Goal: Transaction & Acquisition: Purchase product/service

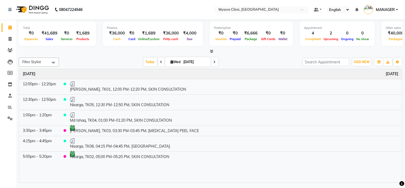
click at [189, 60] on input "[DATE]" at bounding box center [195, 62] width 27 height 8
select select "9"
select select "2025"
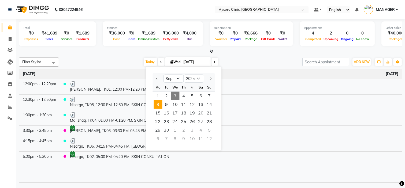
click at [158, 105] on span "8" at bounding box center [157, 104] width 9 height 9
type input "[DATE]"
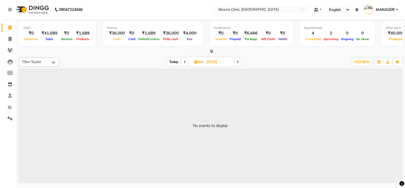
click at [213, 63] on input "[DATE]" at bounding box center [218, 62] width 27 height 8
select select "9"
select select "2025"
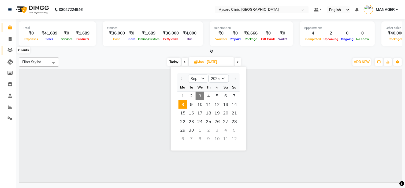
click at [9, 48] on span at bounding box center [9, 50] width 9 height 6
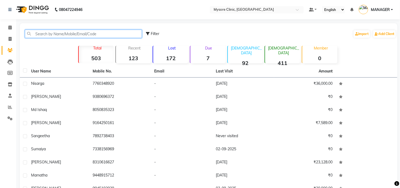
click at [51, 33] on input "text" at bounding box center [83, 34] width 117 height 8
paste input "7349194245"
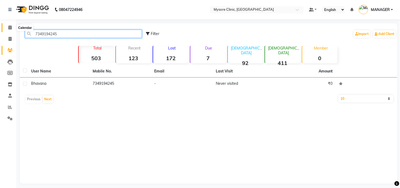
type input "7349194245"
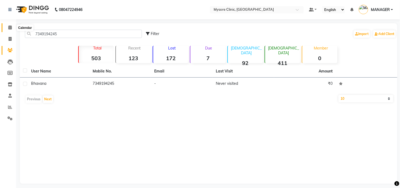
click at [9, 28] on icon at bounding box center [9, 27] width 3 height 4
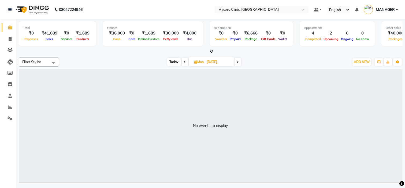
click at [215, 63] on input "[DATE]" at bounding box center [218, 62] width 27 height 8
select select "9"
select select "2025"
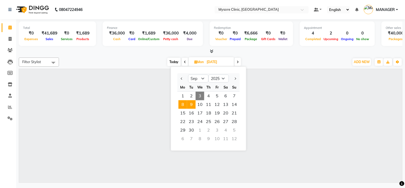
click at [189, 103] on span "9" at bounding box center [191, 104] width 9 height 9
type input "[DATE]"
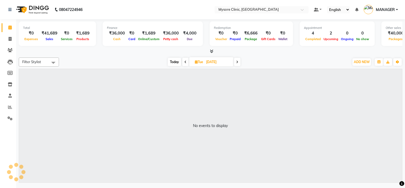
click at [215, 62] on input "[DATE]" at bounding box center [217, 62] width 27 height 8
select select "9"
select select "2025"
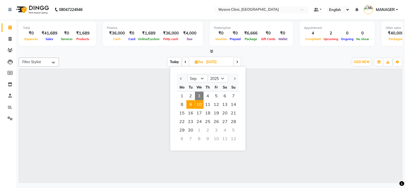
click at [199, 104] on span "10" at bounding box center [199, 104] width 9 height 9
type input "[DATE]"
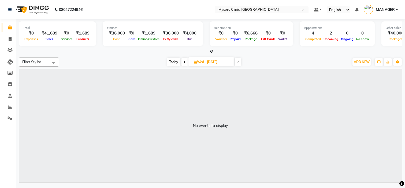
click at [217, 62] on input "[DATE]" at bounding box center [218, 62] width 27 height 8
select select "9"
select select "2025"
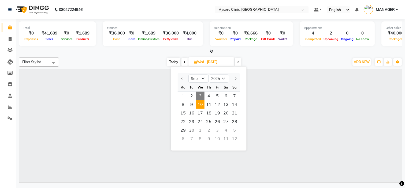
drag, startPoint x: 212, startPoint y: 105, endPoint x: 216, endPoint y: 62, distance: 43.0
click at [216, 62] on span "[DATE] Jan Feb Mar Apr May Jun [DATE] Aug Sep Oct Nov [DATE] 2016 2017 2018 201…" at bounding box center [211, 61] width 46 height 9
click at [210, 102] on span "11" at bounding box center [208, 104] width 9 height 9
type input "[DATE]"
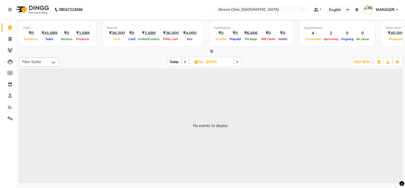
click at [216, 61] on input "[DATE]" at bounding box center [218, 62] width 27 height 8
select select "9"
select select "2025"
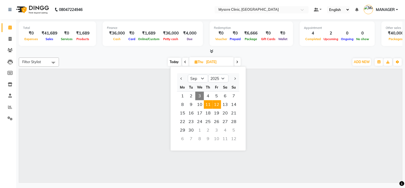
click at [219, 104] on span "12" at bounding box center [216, 104] width 9 height 9
type input "[DATE]"
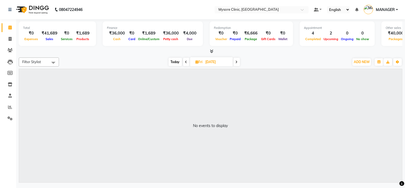
click at [221, 63] on input "[DATE]" at bounding box center [217, 62] width 27 height 8
select select "9"
select select "2025"
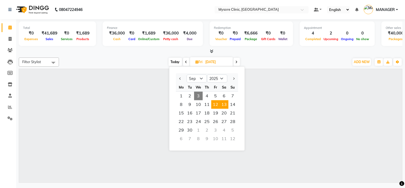
click at [225, 103] on span "13" at bounding box center [224, 104] width 9 height 9
type input "[DATE]"
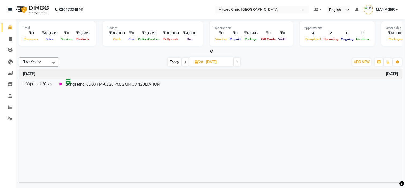
click at [212, 62] on input "[DATE]" at bounding box center [217, 62] width 27 height 8
select select "9"
select select "2025"
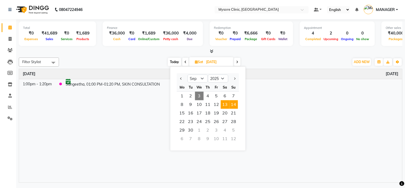
click at [234, 105] on span "14" at bounding box center [233, 104] width 9 height 9
type input "[DATE]"
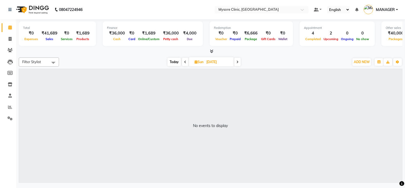
click at [211, 60] on input "[DATE]" at bounding box center [218, 62] width 27 height 8
select select "9"
select select "2025"
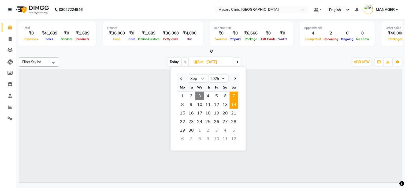
click at [234, 95] on span "7" at bounding box center [234, 96] width 9 height 9
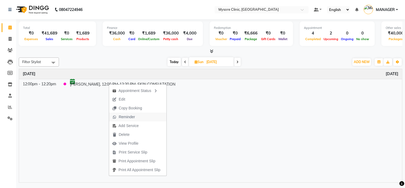
click at [133, 117] on span "Reminder" at bounding box center [127, 117] width 16 height 6
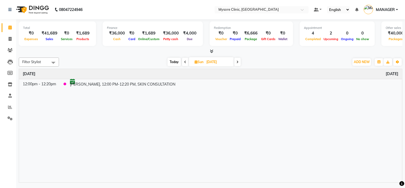
click at [174, 62] on span "Today" at bounding box center [173, 62] width 13 height 8
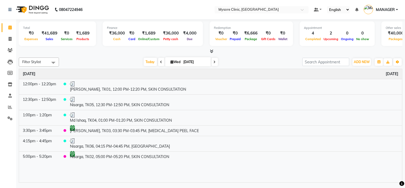
click at [213, 62] on icon at bounding box center [214, 62] width 2 height 3
type input "[DATE]"
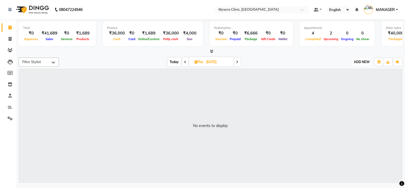
click at [364, 62] on span "ADD NEW" at bounding box center [362, 62] width 16 height 4
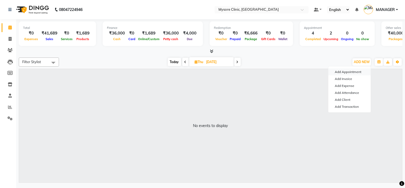
click at [354, 70] on button "Add Appointment" at bounding box center [349, 72] width 42 height 7
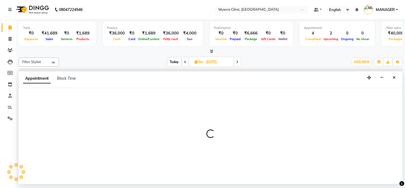
select select "540"
select select "tentative"
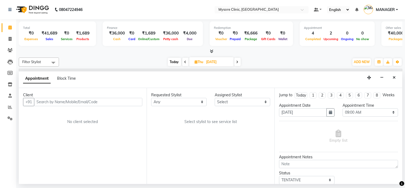
click at [122, 103] on input "text" at bounding box center [88, 102] width 108 height 8
click at [63, 100] on input "[PHONE_NUMBER]" at bounding box center [77, 102] width 86 height 8
type input "6361612636"
click at [128, 99] on button "Add Client" at bounding box center [131, 102] width 22 height 8
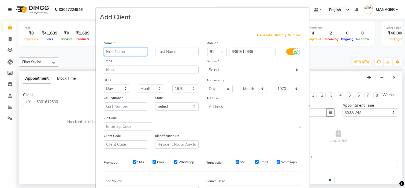
click at [131, 52] on input "text" at bounding box center [125, 52] width 43 height 8
paste input "chandini"
click at [105, 51] on input "chandini" at bounding box center [125, 52] width 43 height 8
type input "Chandini"
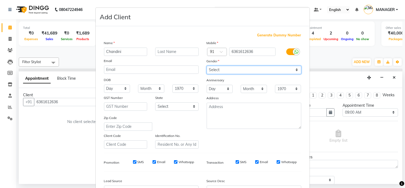
click at [236, 67] on select "Select [DEMOGRAPHIC_DATA] [DEMOGRAPHIC_DATA] Other Prefer Not To Say" at bounding box center [253, 70] width 95 height 8
select select "[DEMOGRAPHIC_DATA]"
click at [206, 66] on select "Select [DEMOGRAPHIC_DATA] [DEMOGRAPHIC_DATA] Other Prefer Not To Say" at bounding box center [253, 70] width 95 height 8
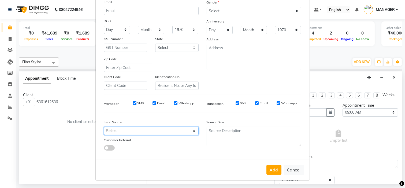
click at [181, 130] on select "Select Walk-in Referral Internet Friend Word of Mouth Advertisement Facebook Ju…" at bounding box center [151, 131] width 95 height 8
select select "50742"
click at [104, 127] on select "Select Walk-in Referral Internet Friend Word of Mouth Advertisement Facebook Ju…" at bounding box center [151, 131] width 95 height 8
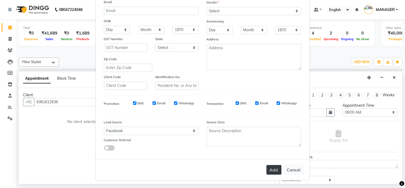
click at [274, 169] on button "Add" at bounding box center [273, 170] width 15 height 10
select select
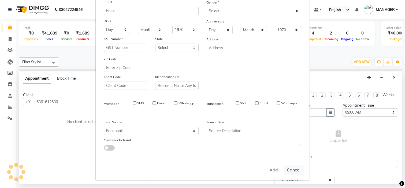
select select
checkbox input "false"
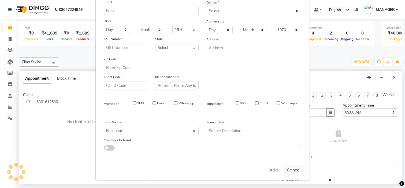
checkbox input "false"
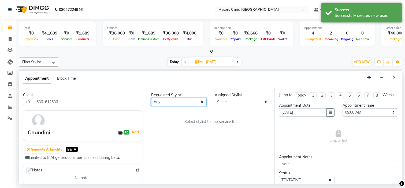
click at [184, 102] on select "Any [PERSON_NAME] [PERSON_NAME] Ashwini [PERSON_NAME] MANAGER [PERSON_NAME] Sha…" at bounding box center [178, 102] width 55 height 8
select select "65320"
click at [151, 98] on select "Any [PERSON_NAME] [PERSON_NAME] Ashwini [PERSON_NAME] MANAGER [PERSON_NAME] Sha…" at bounding box center [178, 102] width 55 height 8
select select "65320"
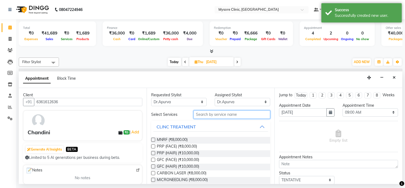
click at [205, 116] on input "text" at bounding box center [231, 115] width 77 height 8
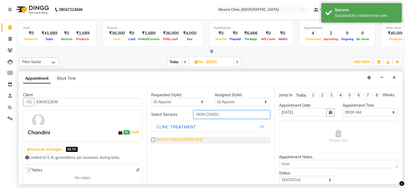
type input "SKIN CONSU"
click at [191, 142] on span "SKIN CONSULTATION (₹0)" at bounding box center [180, 140] width 46 height 7
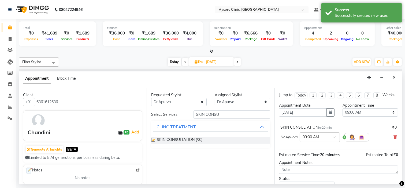
checkbox input "false"
click at [367, 117] on select "Select 09:00 AM 09:15 AM 09:30 AM 09:45 AM 10:00 AM 10:15 AM 10:30 AM 10:45 AM …" at bounding box center [369, 112] width 55 height 8
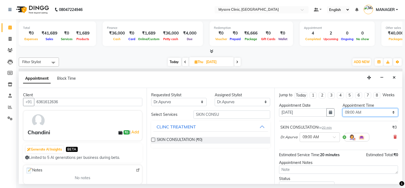
select select "780"
click at [342, 113] on select "Select 09:00 AM 09:15 AM 09:30 AM 09:45 AM 10:00 AM 10:15 AM 10:30 AM 10:45 AM …" at bounding box center [369, 112] width 55 height 8
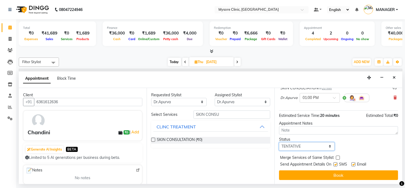
click at [310, 145] on select "Select TENTATIVE CONFIRM UPCOMING" at bounding box center [306, 146] width 55 height 8
select select "confirm booking"
click at [279, 142] on select "Select TENTATIVE CONFIRM UPCOMING" at bounding box center [306, 146] width 55 height 8
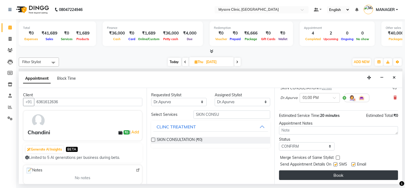
click at [322, 174] on button "Book" at bounding box center [338, 176] width 119 height 10
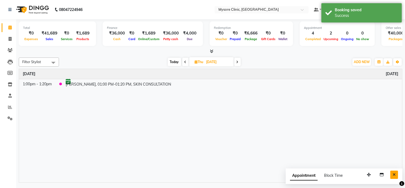
click at [394, 174] on icon "Close" at bounding box center [393, 175] width 3 height 4
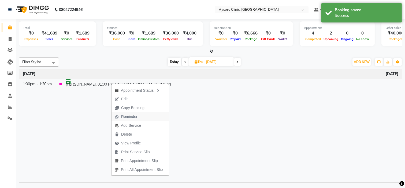
click at [135, 119] on span "Reminder" at bounding box center [129, 117] width 16 height 6
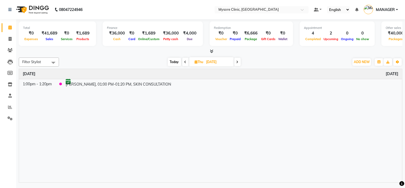
click at [210, 60] on input "[DATE]" at bounding box center [218, 62] width 27 height 8
select select "9"
select select "2025"
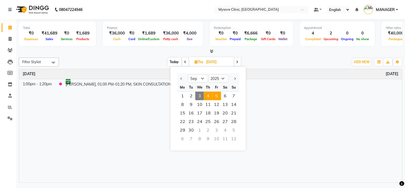
click at [218, 95] on span "5" at bounding box center [216, 96] width 9 height 9
type input "[DATE]"
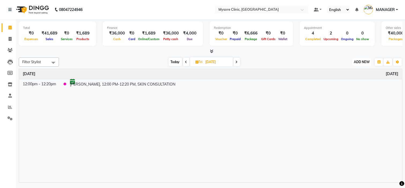
click at [362, 59] on button "ADD NEW Toggle Dropdown" at bounding box center [361, 61] width 18 height 7
click at [353, 71] on button "Add Appointment" at bounding box center [349, 72] width 42 height 7
select select "540"
select select "tentative"
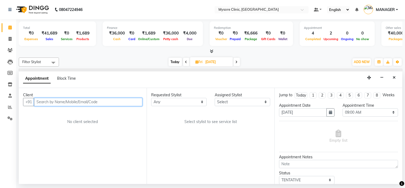
click at [106, 101] on input "text" at bounding box center [88, 102] width 108 height 8
paste input "78297 98185"
click at [49, 102] on input "78297 98185" at bounding box center [77, 102] width 86 height 8
type input "7829798185"
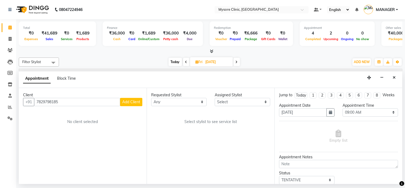
click at [131, 99] on button "Add Client" at bounding box center [131, 102] width 22 height 8
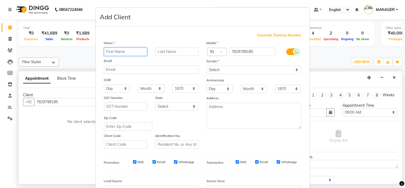
click at [138, 55] on input "text" at bounding box center [125, 52] width 43 height 8
paste input "[PERSON_NAME]"
click at [106, 51] on input "[PERSON_NAME]" at bounding box center [125, 52] width 43 height 8
type input "[PERSON_NAME]"
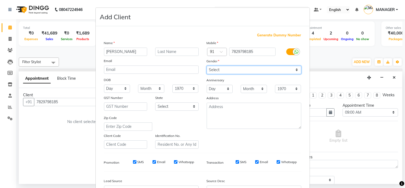
click at [230, 70] on select "Select [DEMOGRAPHIC_DATA] [DEMOGRAPHIC_DATA] Other Prefer Not To Say" at bounding box center [253, 70] width 95 height 8
select select "[DEMOGRAPHIC_DATA]"
click at [206, 66] on select "Select [DEMOGRAPHIC_DATA] [DEMOGRAPHIC_DATA] Other Prefer Not To Say" at bounding box center [253, 70] width 95 height 8
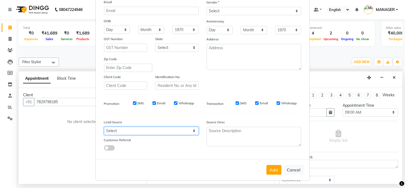
click at [173, 127] on select "Select Walk-in Referral Internet Friend Word of Mouth Advertisement Facebook Ju…" at bounding box center [151, 131] width 95 height 8
select select "50742"
click at [104, 127] on select "Select Walk-in Referral Internet Friend Word of Mouth Advertisement Facebook Ju…" at bounding box center [151, 131] width 95 height 8
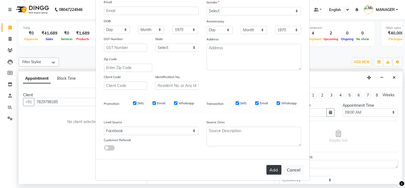
click at [266, 169] on button "Add" at bounding box center [273, 170] width 15 height 10
select select
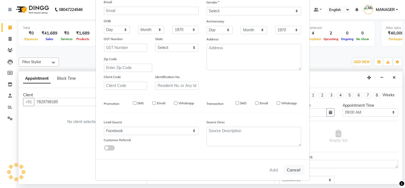
select select
checkbox input "false"
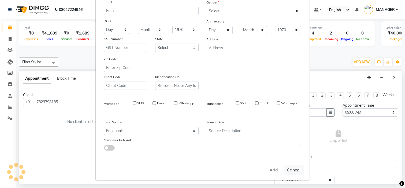
checkbox input "false"
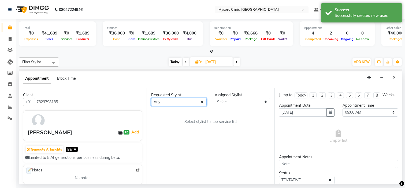
click at [191, 100] on select "Any [PERSON_NAME] [PERSON_NAME] Ashwini [PERSON_NAME] MANAGER [PERSON_NAME] Sha…" at bounding box center [178, 102] width 55 height 8
select select "65320"
click at [151, 98] on select "Any [PERSON_NAME] [PERSON_NAME] Ashwini [PERSON_NAME] MANAGER [PERSON_NAME] Sha…" at bounding box center [178, 102] width 55 height 8
select select "65320"
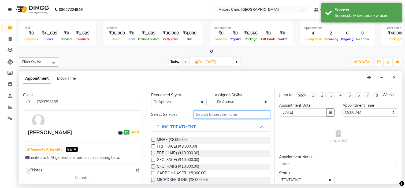
click at [249, 113] on input "text" at bounding box center [231, 115] width 77 height 8
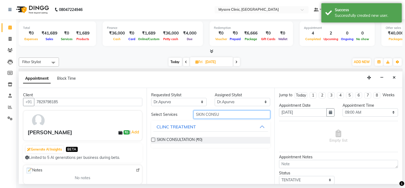
type input "SKIN CONSU"
click at [204, 139] on div "SKIN CONSULTATION (₹0)" at bounding box center [210, 140] width 119 height 7
click at [195, 140] on span "SKIN CONSULTATION (₹0)" at bounding box center [180, 140] width 46 height 7
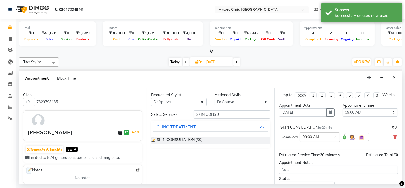
checkbox input "false"
click at [356, 117] on select "Select 09:00 AM 09:15 AM 09:30 AM 09:45 AM 10:00 AM 10:15 AM 10:30 AM 10:45 AM …" at bounding box center [369, 112] width 55 height 8
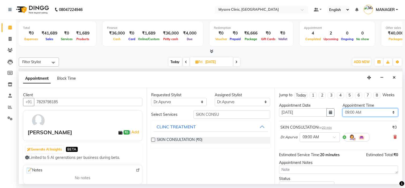
select select "750"
click at [342, 113] on select "Select 09:00 AM 09:15 AM 09:30 AM 09:45 AM 10:00 AM 10:15 AM 10:30 AM 10:45 AM …" at bounding box center [369, 112] width 55 height 8
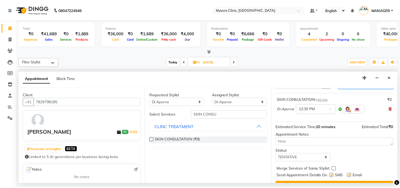
scroll to position [44, 0]
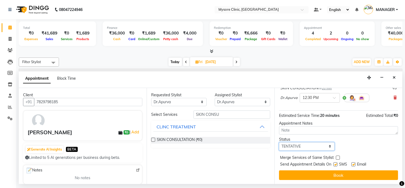
click at [315, 145] on select "Select TENTATIVE CONFIRM UPCOMING" at bounding box center [306, 146] width 55 height 8
select select "confirm booking"
click at [279, 142] on select "Select TENTATIVE CONFIRM UPCOMING" at bounding box center [306, 146] width 55 height 8
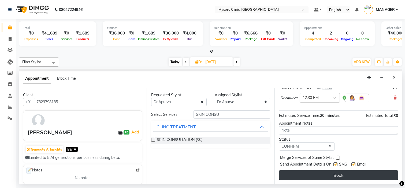
click at [325, 172] on button "Book" at bounding box center [338, 176] width 119 height 10
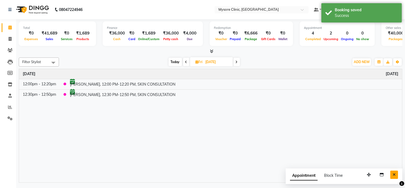
click at [394, 175] on icon "Close" at bounding box center [393, 175] width 3 height 4
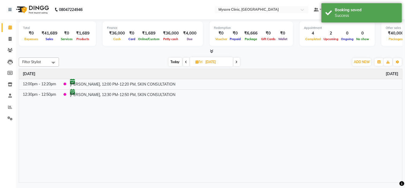
click at [173, 62] on span "Today" at bounding box center [174, 62] width 13 height 8
type input "[DATE]"
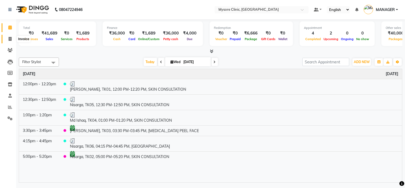
click at [11, 40] on icon at bounding box center [10, 39] width 3 height 4
select select "7445"
select select "service"
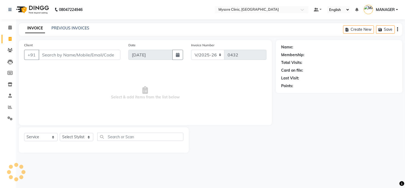
click at [55, 54] on input "Client" at bounding box center [80, 55] width 82 height 10
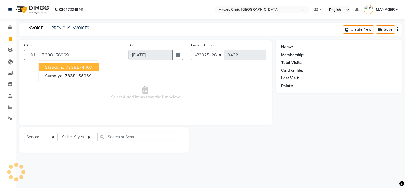
type input "7338156969"
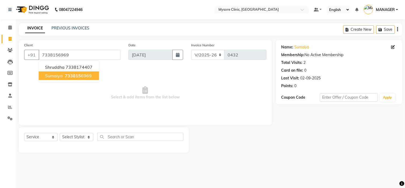
click at [64, 75] on ngb-highlight "733815 6969" at bounding box center [78, 75] width 28 height 5
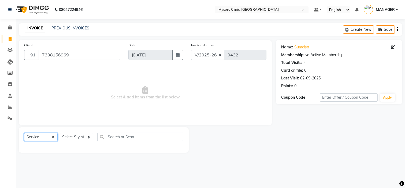
click at [54, 134] on select "Select Service Product Membership Package Voucher Prepaid Gift Card" at bounding box center [40, 137] width 33 height 8
select select "product"
click at [24, 133] on select "Select Service Product Membership Package Voucher Prepaid Gift Card" at bounding box center [40, 137] width 33 height 8
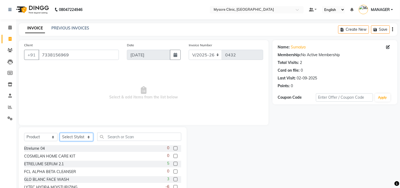
click at [78, 138] on select "Select Stylist [PERSON_NAME] [PERSON_NAME] Ashwini [PERSON_NAME] MANAGER [PERSO…" at bounding box center [76, 137] width 33 height 8
select select "65319"
click at [60, 133] on select "Select Stylist [PERSON_NAME] [PERSON_NAME] Ashwini [PERSON_NAME] MANAGER [PERSO…" at bounding box center [76, 137] width 33 height 8
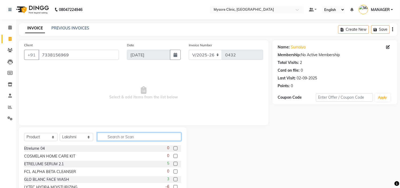
click at [125, 138] on input "text" at bounding box center [139, 137] width 84 height 8
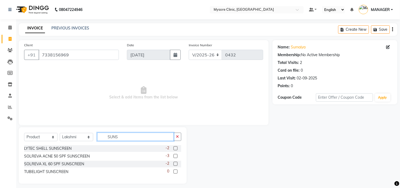
type input "SUNS"
click at [175, 148] on label at bounding box center [176, 148] width 4 height 4
click at [175, 148] on input "checkbox" at bounding box center [175, 148] width 3 height 3
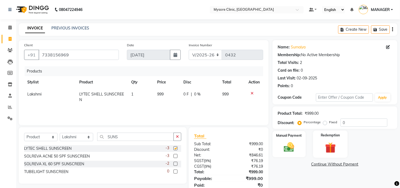
checkbox input "false"
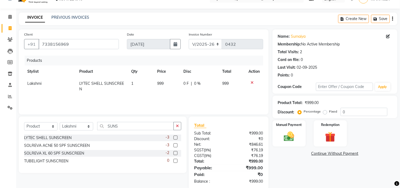
scroll to position [20, 0]
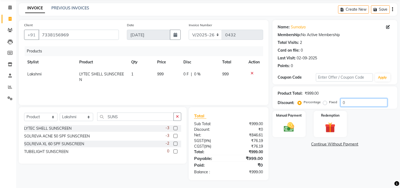
click at [349, 102] on input "0" at bounding box center [364, 103] width 47 height 8
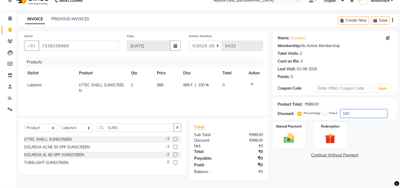
type input "100"
click at [351, 155] on link "Continue Without Payment" at bounding box center [335, 156] width 123 height 6
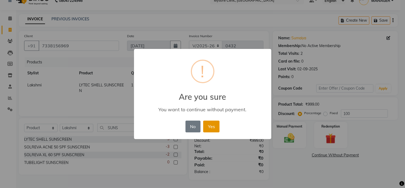
click at [210, 129] on button "Yes" at bounding box center [211, 127] width 16 height 12
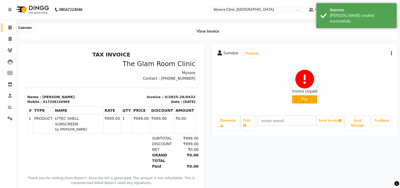
click at [10, 30] on span at bounding box center [9, 28] width 9 height 6
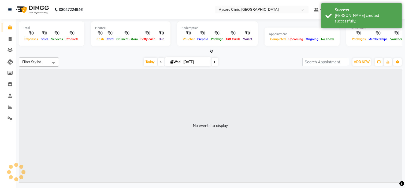
click at [10, 30] on span at bounding box center [9, 28] width 9 height 6
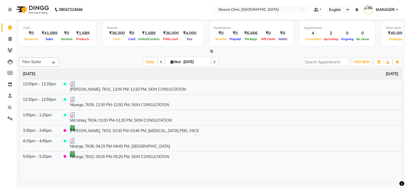
click at [134, 54] on div at bounding box center [210, 52] width 383 height 6
click at [148, 62] on span "Today" at bounding box center [150, 62] width 13 height 8
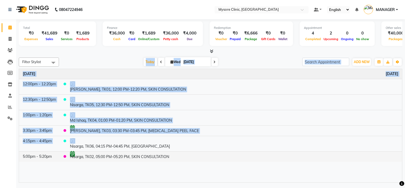
drag, startPoint x: 119, startPoint y: 59, endPoint x: 258, endPoint y: 159, distance: 170.5
click at [258, 159] on div "Filter Stylist Select All [PERSON_NAME] [PERSON_NAME] Ashwini Dr.Apurva Lakshmi…" at bounding box center [210, 118] width 383 height 127
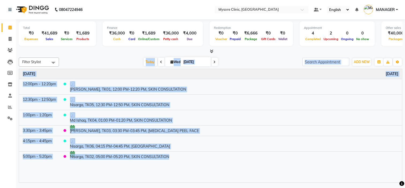
click at [245, 60] on div "[DATE] [DATE]" at bounding box center [181, 62] width 238 height 8
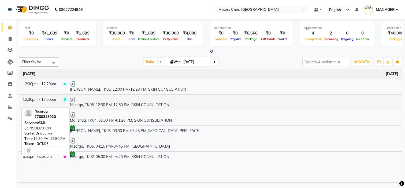
click at [144, 106] on td "Nisarga, TK05, 12:30 PM-12:50 PM, SKIN CONSULTATION" at bounding box center [234, 103] width 336 height 16
select select "3"
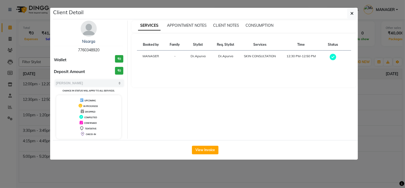
click at [93, 51] on span "7760348920" at bounding box center [88, 50] width 21 height 5
copy span "7760348920"
click at [352, 13] on icon "button" at bounding box center [351, 13] width 3 height 4
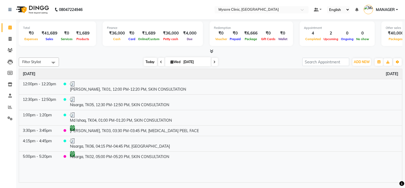
click at [144, 63] on span "Today" at bounding box center [150, 62] width 13 height 8
click at [7, 38] on span at bounding box center [9, 39] width 9 height 6
select select "service"
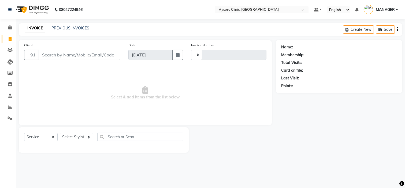
type input "0433"
select select "7445"
click at [69, 55] on input "Client" at bounding box center [80, 55] width 82 height 10
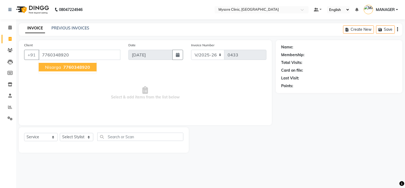
type input "7760348920"
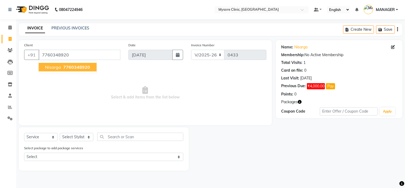
click at [76, 66] on span "7760348920" at bounding box center [76, 67] width 27 height 5
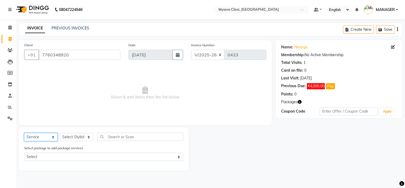
click at [47, 137] on select "Select Service Product Membership Package Voucher Prepaid Gift Card" at bounding box center [40, 137] width 33 height 8
select select "product"
click at [24, 133] on select "Select Service Product Membership Package Voucher Prepaid Gift Card" at bounding box center [40, 137] width 33 height 8
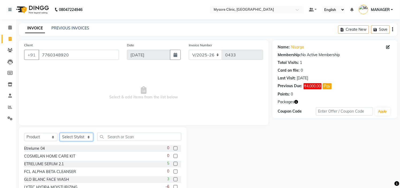
click at [83, 137] on select "Select Stylist [PERSON_NAME] [PERSON_NAME] Ashwini [PERSON_NAME] MANAGER [PERSO…" at bounding box center [76, 137] width 33 height 8
select select "65320"
click at [60, 133] on select "Select Stylist [PERSON_NAME] [PERSON_NAME] Ashwini [PERSON_NAME] MANAGER [PERSO…" at bounding box center [76, 137] width 33 height 8
click at [130, 139] on input "text" at bounding box center [139, 137] width 84 height 8
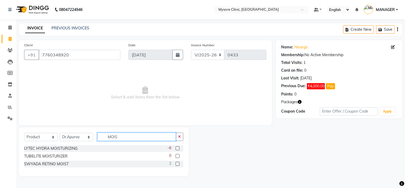
type input "MOIS"
click at [178, 148] on label at bounding box center [177, 148] width 4 height 4
click at [178, 148] on input "checkbox" at bounding box center [176, 148] width 3 height 3
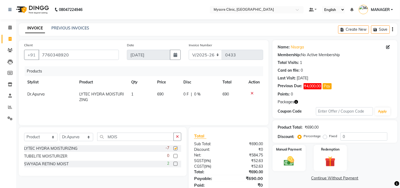
checkbox input "false"
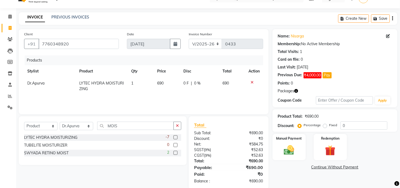
scroll to position [20, 0]
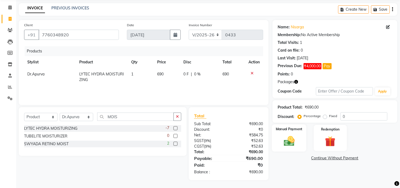
click at [290, 137] on img at bounding box center [289, 141] width 18 height 12
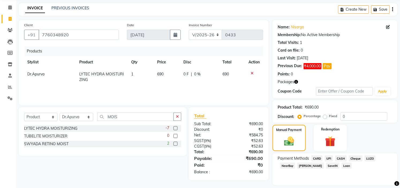
scroll to position [36, 0]
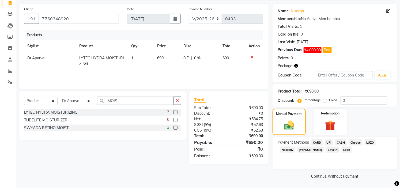
click at [341, 141] on span "CASH" at bounding box center [341, 143] width 12 height 6
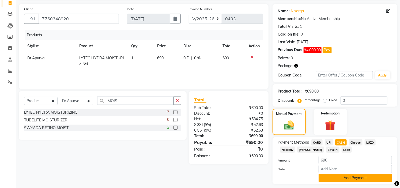
click at [352, 176] on button "Add Payment" at bounding box center [355, 178] width 73 height 8
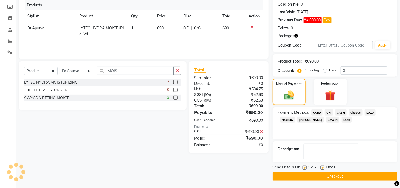
scroll to position [66, 0]
click at [343, 175] on button "Checkout" at bounding box center [335, 176] width 125 height 8
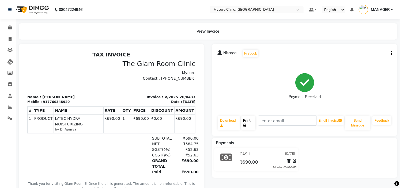
click at [251, 121] on link "Print" at bounding box center [248, 123] width 14 height 14
click at [357, 121] on button "Send Message" at bounding box center [357, 123] width 25 height 14
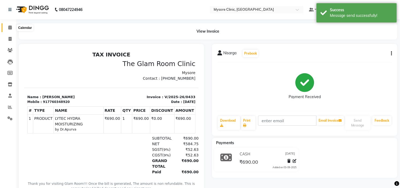
click at [10, 26] on icon at bounding box center [9, 27] width 3 height 4
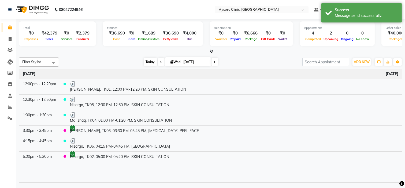
click at [149, 63] on span "Today" at bounding box center [150, 62] width 13 height 8
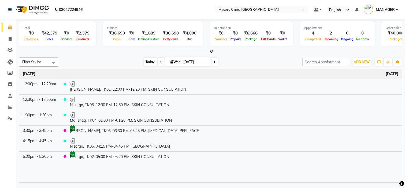
click at [144, 63] on span "Today" at bounding box center [150, 62] width 13 height 8
click at [146, 61] on span "Today" at bounding box center [150, 62] width 13 height 8
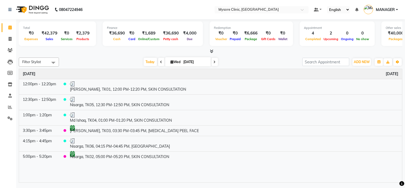
click at [260, 66] on div "Filter Stylist Select All [PERSON_NAME] [PERSON_NAME] Ashwini Dr.Apurva Lakshmi…" at bounding box center [210, 62] width 383 height 9
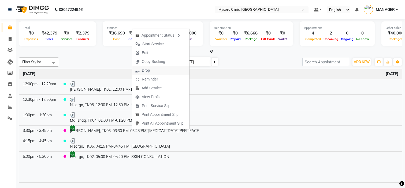
click at [150, 70] on span "Drop" at bounding box center [142, 70] width 21 height 9
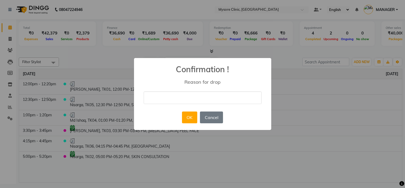
click at [200, 101] on input "text" at bounding box center [203, 98] width 118 height 13
type input "tried call but [PERSON_NAME] received."
click at [190, 121] on button "OK" at bounding box center [189, 118] width 15 height 12
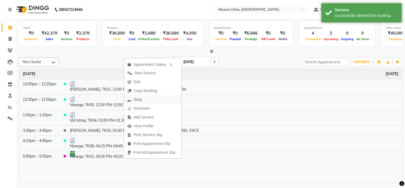
click at [148, 99] on button "Drop" at bounding box center [152, 99] width 57 height 9
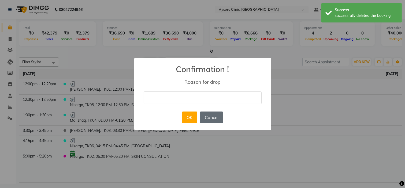
drag, startPoint x: 177, startPoint y: 100, endPoint x: 201, endPoint y: 123, distance: 33.0
click at [201, 123] on div "× Confirmation ! Reason for drop OK No Cancel" at bounding box center [202, 94] width 137 height 72
type input "tried call but [PERSON_NAME] received."
click at [192, 118] on button "OK" at bounding box center [189, 118] width 15 height 12
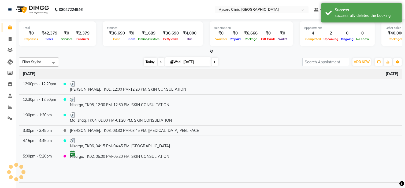
click at [149, 60] on span "Today" at bounding box center [150, 62] width 13 height 8
click at [125, 57] on div "Filter Stylist Select All [PERSON_NAME] [PERSON_NAME] Ashwini Dr.Apurva Lakshmi…" at bounding box center [210, 118] width 383 height 127
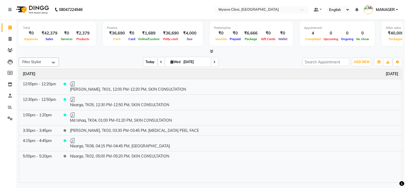
click at [149, 62] on span "Today" at bounding box center [150, 62] width 13 height 8
click at [12, 36] on span at bounding box center [9, 39] width 9 height 6
select select "service"
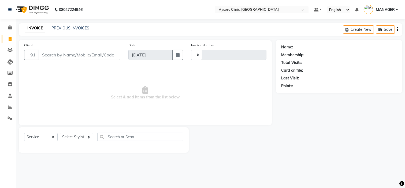
type input "0434"
select select "7445"
click at [47, 57] on input "Client" at bounding box center [80, 55] width 82 height 10
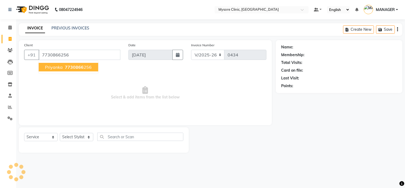
type input "7730866256"
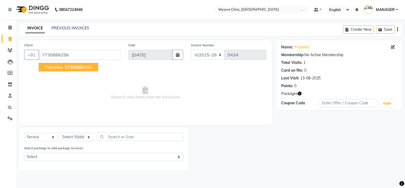
click at [66, 67] on span "7730866" at bounding box center [74, 67] width 19 height 5
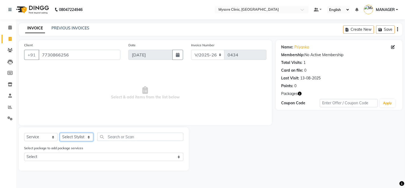
click at [80, 136] on select "Select Stylist [PERSON_NAME] [PERSON_NAME] Ashwini [PERSON_NAME] MANAGER [PERSO…" at bounding box center [76, 137] width 33 height 8
select select "65320"
click at [60, 133] on select "Select Stylist [PERSON_NAME] [PERSON_NAME] Ashwini [PERSON_NAME] MANAGER [PERSO…" at bounding box center [76, 137] width 33 height 8
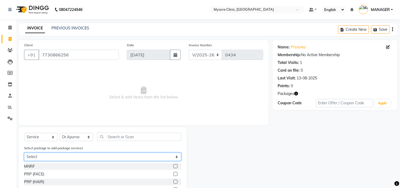
click at [125, 158] on select "Select Priyanka+peels+Hydra" at bounding box center [102, 157] width 157 height 8
select select "1: Object"
click at [24, 153] on select "Select Priyanka+peels+Hydra" at bounding box center [102, 157] width 157 height 8
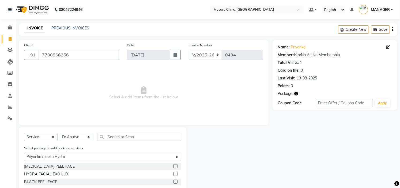
click at [176, 166] on label at bounding box center [176, 166] width 4 height 4
click at [176, 166] on input "checkbox" at bounding box center [175, 166] width 3 height 3
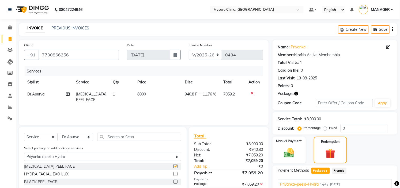
checkbox input "false"
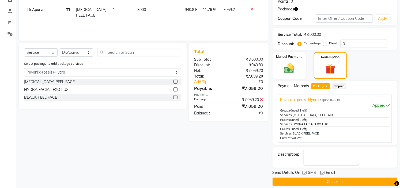
scroll to position [90, 0]
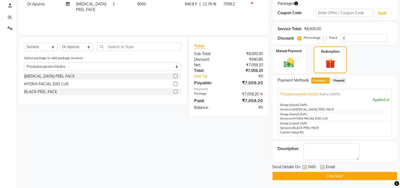
click at [351, 178] on button "Checkout" at bounding box center [335, 176] width 125 height 8
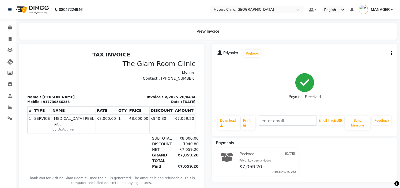
click at [351, 178] on div "Payments Package 03-09-2025 Priyanka+peels+Hydra ₹7,059.20 Added on 03-09-2025" at bounding box center [304, 160] width 185 height 44
click at [7, 25] on span at bounding box center [9, 28] width 9 height 6
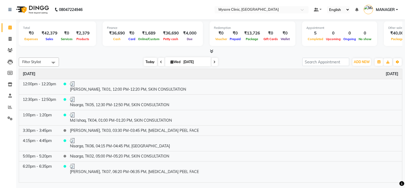
click at [145, 65] on span "Today" at bounding box center [150, 62] width 13 height 8
click at [144, 62] on span "Today" at bounding box center [150, 62] width 13 height 8
